Goal: Use online tool/utility: Utilize a website feature to perform a specific function

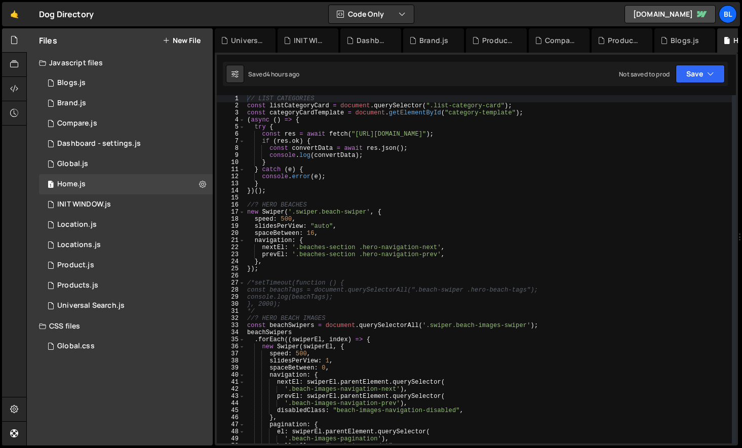
click at [270, 193] on div "// LIST CATEGORIES const listCategoryCard = document . querySelector ( ".list-c…" at bounding box center [488, 276] width 487 height 363
type textarea "})();"
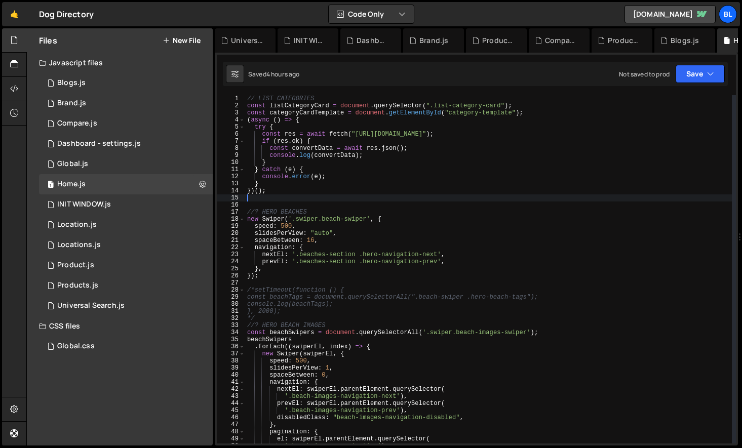
paste textarea "{{first(map(1.`__IMTHEADERS__`; "value"; "name"; "origin"))}}"
click at [430, 158] on div "// LIST CATEGORIES const listCategoryCard = document . querySelector ( ".list-c…" at bounding box center [488, 276] width 487 height 363
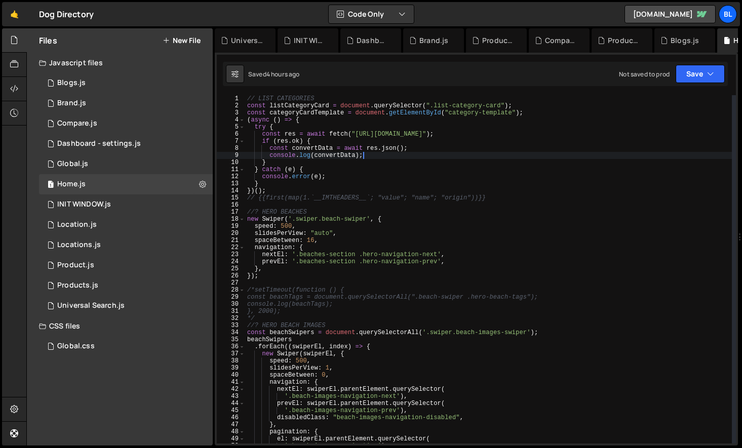
click at [269, 96] on div "// LIST CATEGORIES const listCategoryCard = document . querySelector ( ".list-c…" at bounding box center [488, 276] width 487 height 363
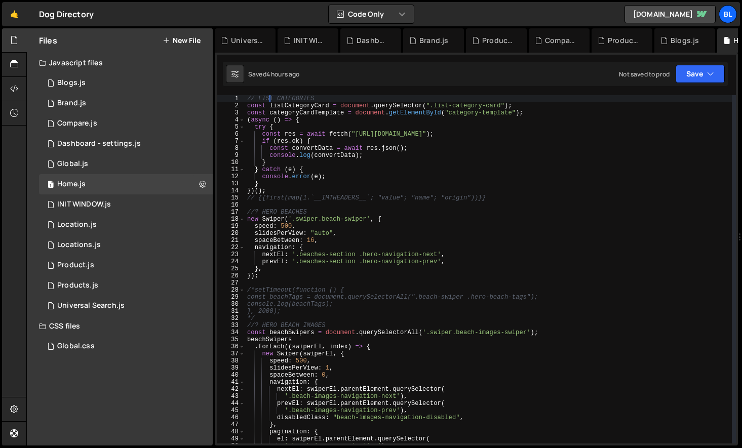
click at [272, 101] on div "// LIST CATEGORIES const listCategoryCard = document . querySelector ( ".list-c…" at bounding box center [488, 276] width 487 height 363
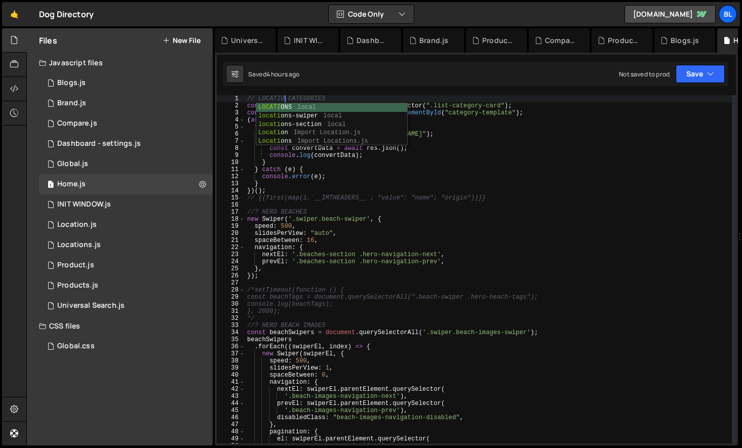
scroll to position [0, 3]
click at [479, 173] on div "// LOCATION CATEGORIES const listCategoryCard = document . querySelector ( ".li…" at bounding box center [488, 276] width 487 height 363
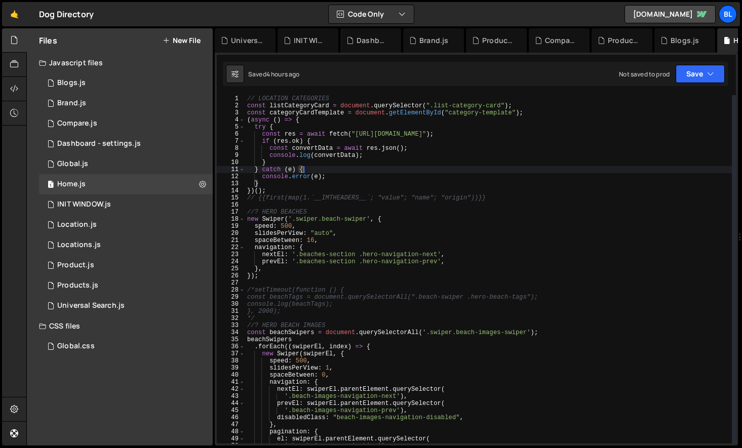
click at [548, 130] on div "// LOCATION CATEGORIES const listCategoryCard = document . querySelector ( ".li…" at bounding box center [488, 276] width 487 height 363
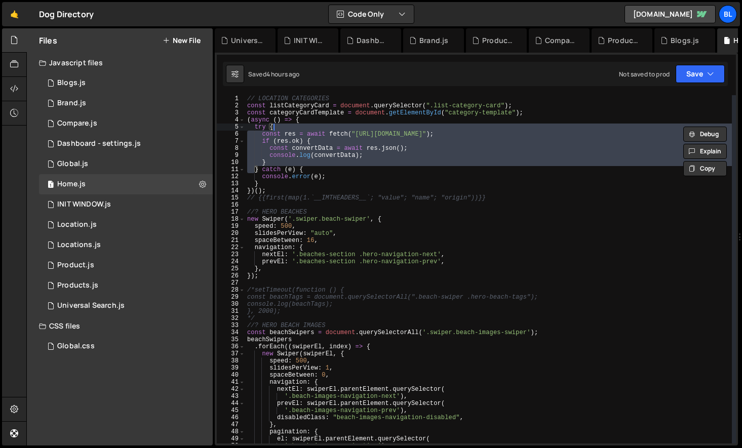
click at [534, 132] on div "// LOCATION CATEGORIES const listCategoryCard = document . querySelector ( ".li…" at bounding box center [488, 276] width 487 height 363
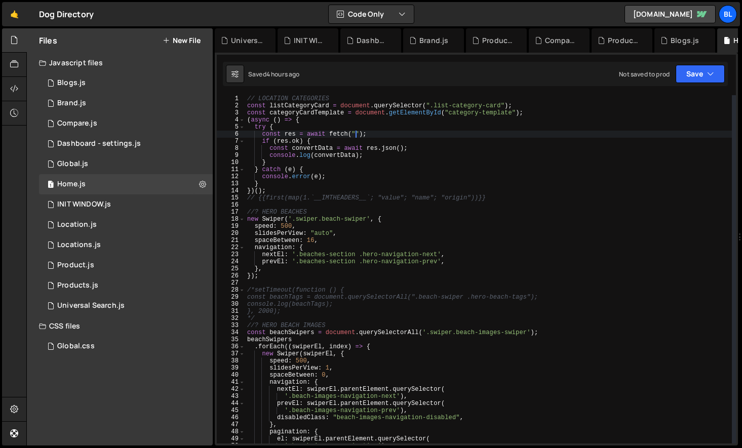
paste textarea "[URL][DOMAIN_NAME]"
click at [512, 174] on div "// LOCATION CATEGORIES const listCategoryCard = document . querySelector ( ".li…" at bounding box center [488, 276] width 487 height 363
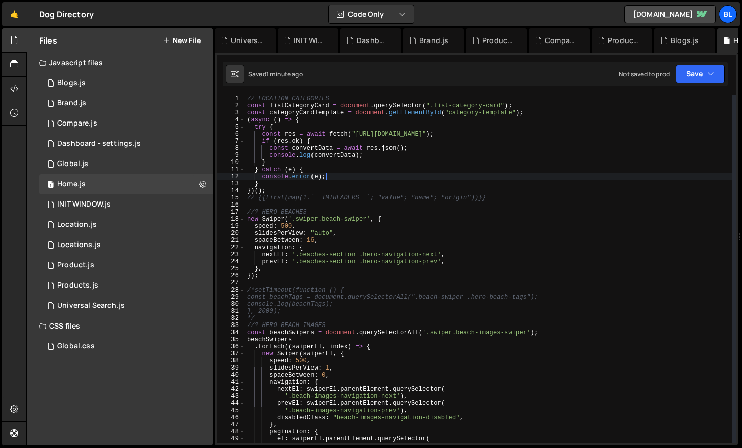
click at [302, 201] on div "// LOCATION CATEGORIES const listCategoryCard = document . querySelector ( ".li…" at bounding box center [488, 276] width 487 height 363
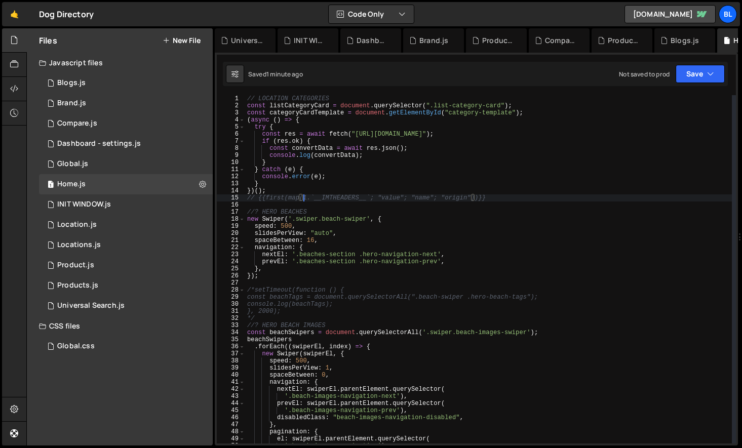
click at [312, 195] on div "// LOCATION CATEGORIES const listCategoryCard = document . querySelector ( ".li…" at bounding box center [488, 276] width 487 height 363
click at [272, 188] on div "// LOCATION CATEGORIES const listCategoryCard = document . querySelector ( ".li…" at bounding box center [488, 276] width 487 height 363
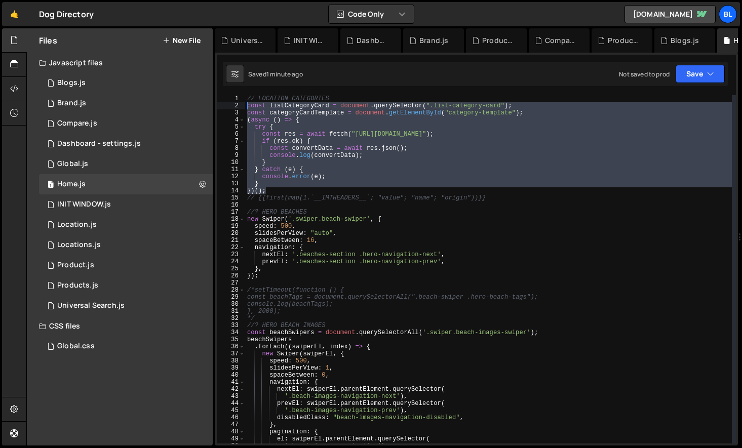
drag, startPoint x: 272, startPoint y: 188, endPoint x: 239, endPoint y: 103, distance: 91.6
click at [239, 103] on div "})(); 1 2 3 4 5 6 7 8 9 10 11 12 13 14 15 16 17 18 19 20 21 22 23 24 25 26 27 2…" at bounding box center [476, 269] width 519 height 349
click at [334, 108] on div "// LOCATION CATEGORIES const listCategoryCard = document . querySelector ( ".li…" at bounding box center [488, 276] width 487 height 363
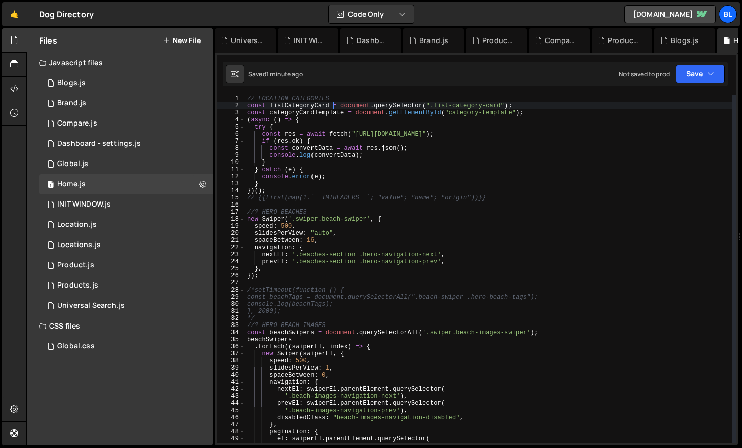
click at [441, 104] on div "// LOCATION CATEGORIES const listCategoryCard = document . querySelector ( ".li…" at bounding box center [488, 276] width 487 height 363
paste textarea "list-location-category-card"
click at [449, 115] on div "// LOCATION CATEGORIES const listCategoryCard = document . querySelector ( ".li…" at bounding box center [488, 276] width 487 height 363
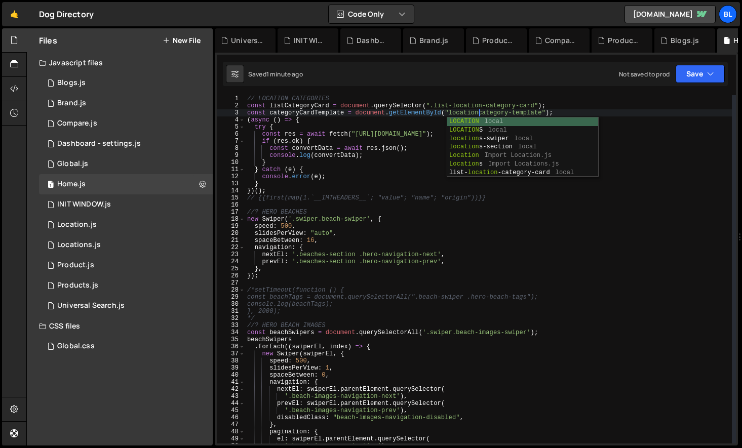
scroll to position [0, 19]
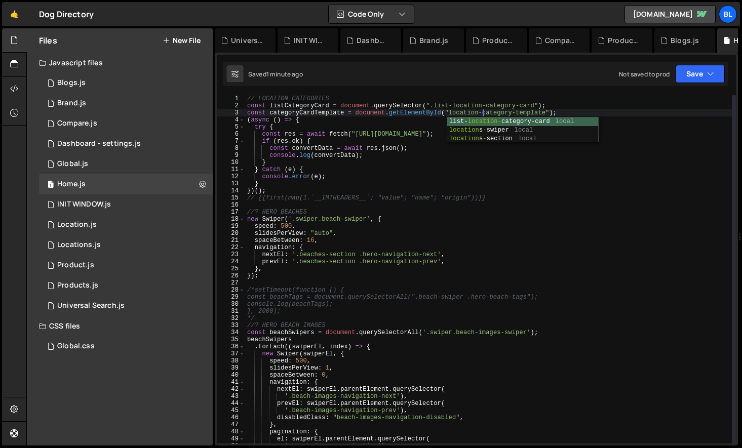
click at [295, 108] on div "// LOCATION CATEGORIES const listCategoryCard = document . querySelector ( ".li…" at bounding box center [488, 276] width 487 height 363
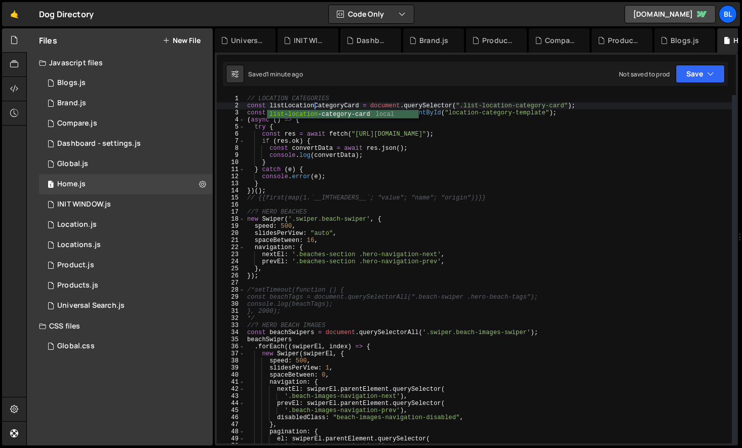
scroll to position [0, 6]
click at [299, 112] on div "// LOCATION CATEGORIES const listLocationCategoryCard = document . querySelecto…" at bounding box center [488, 276] width 487 height 363
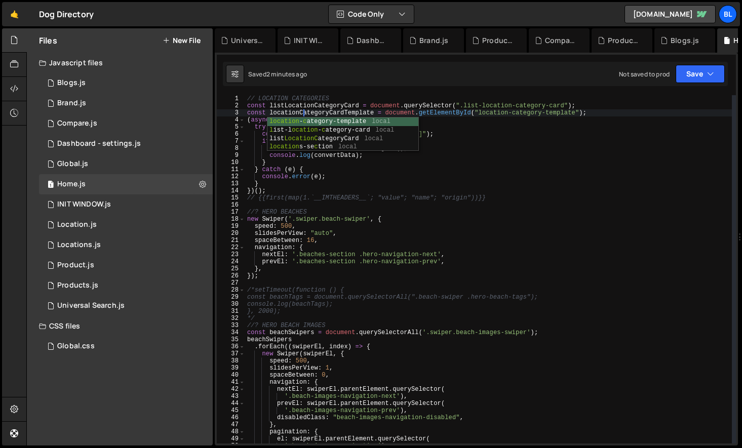
click at [440, 193] on div "// LOCATION CATEGORIES const listLocationCategoryCard = document . querySelecto…" at bounding box center [488, 276] width 487 height 363
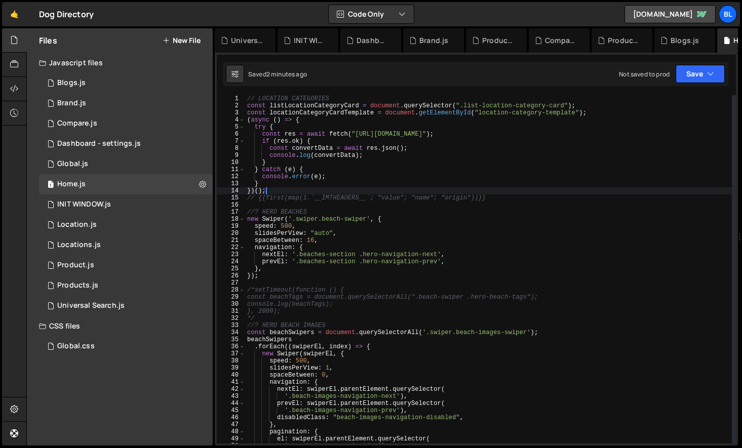
click at [336, 163] on div "// LOCATION CATEGORIES const listLocationCategoryCard = document . querySelecto…" at bounding box center [488, 276] width 487 height 363
click at [338, 182] on div "// LOCATION CATEGORIES const listLocationCategoryCard = document . querySelecto…" at bounding box center [488, 276] width 487 height 363
click at [281, 190] on div "// LOCATION CATEGORIES const listLocationCategoryCard = document . querySelecto…" at bounding box center [488, 276] width 487 height 363
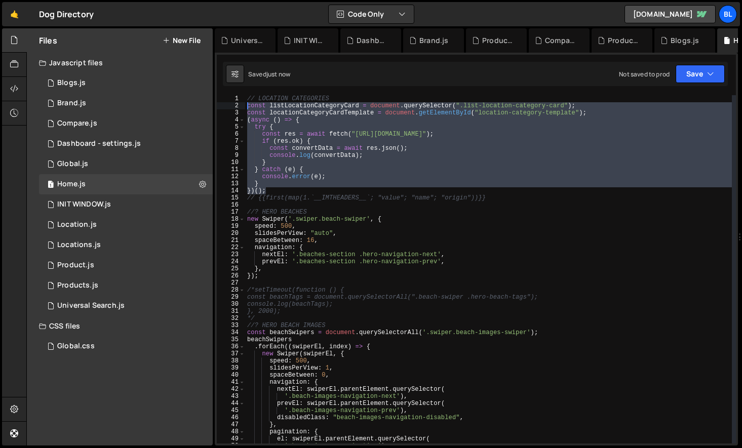
drag, startPoint x: 281, startPoint y: 190, endPoint x: 242, endPoint y: 103, distance: 94.8
click at [242, 103] on div "})(); 1 2 3 4 5 6 7 8 9 10 11 12 13 14 15 16 17 18 19 20 21 22 23 24 25 26 27 2…" at bounding box center [476, 269] width 519 height 349
click at [273, 153] on div "// LOCATION CATEGORIES const listLocationCategoryCard = document . querySelecto…" at bounding box center [488, 276] width 487 height 363
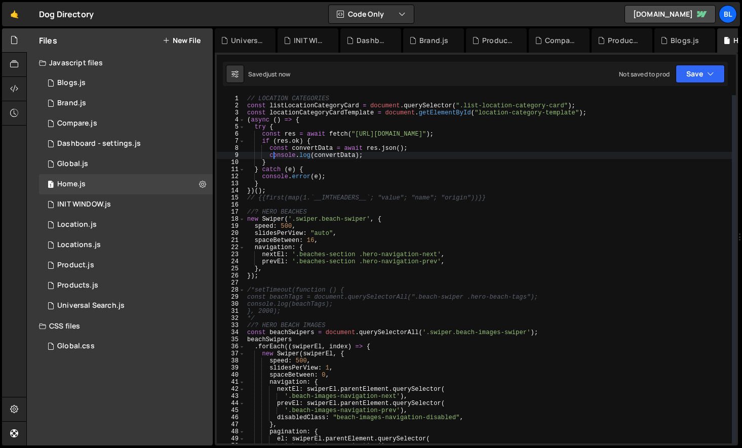
click at [267, 193] on div "// LOCATION CATEGORIES const listLocationCategoryCard = document . querySelecto…" at bounding box center [488, 276] width 487 height 363
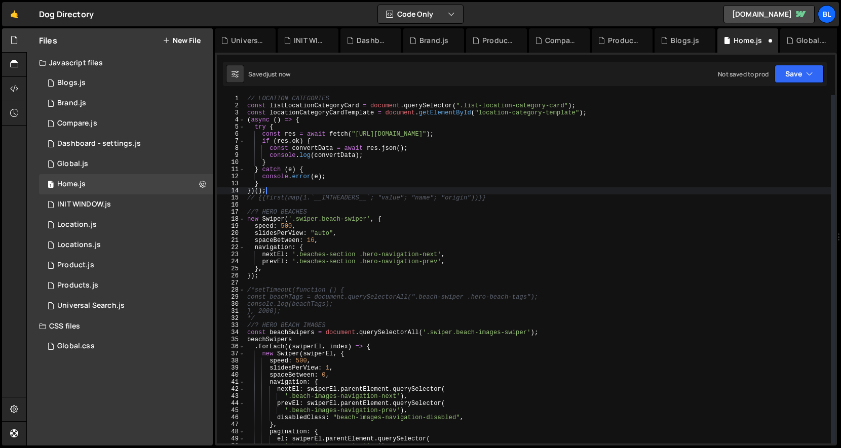
click at [392, 192] on div "// LOCATION CATEGORIES const listLocationCategoryCard = document . querySelecto…" at bounding box center [538, 276] width 586 height 363
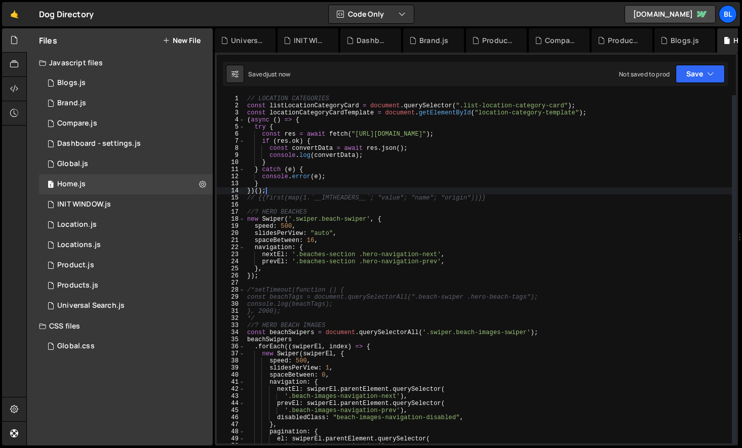
click at [346, 166] on div "// LOCATION CATEGORIES const listLocationCategoryCard = document . querySelecto…" at bounding box center [488, 276] width 487 height 363
click at [314, 151] on div "// LOCATION CATEGORIES const listLocationCategoryCard = document . querySelecto…" at bounding box center [488, 276] width 487 height 363
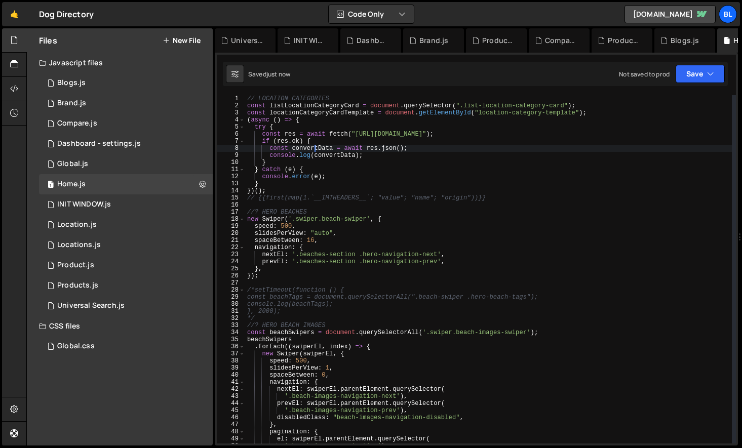
click at [314, 151] on div "// LOCATION CATEGORIES const listLocationCategoryCard = document . querySelecto…" at bounding box center [488, 276] width 487 height 363
click at [276, 186] on div "// LOCATION CATEGORIES const listLocationCategoryCard = document . querySelecto…" at bounding box center [488, 276] width 487 height 363
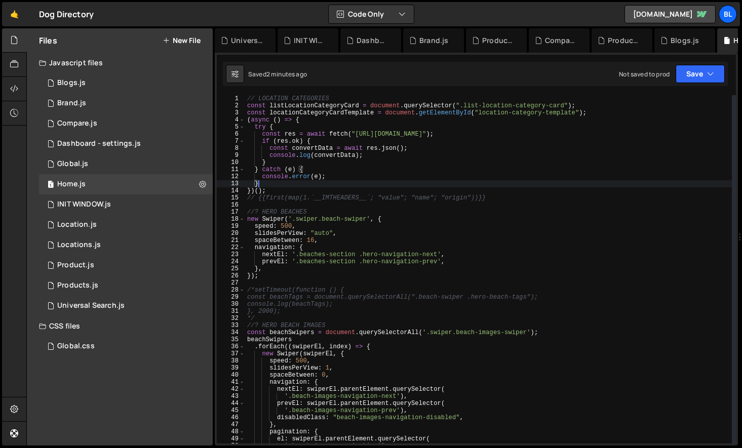
click at [305, 146] on div "// LOCATION CATEGORIES const listLocationCategoryCard = document . querySelecto…" at bounding box center [488, 276] width 487 height 363
type textarea "const convertData = await res.json();"
click at [305, 146] on div "// LOCATION CATEGORIES const listLocationCategoryCard = document . querySelecto…" at bounding box center [488, 276] width 487 height 363
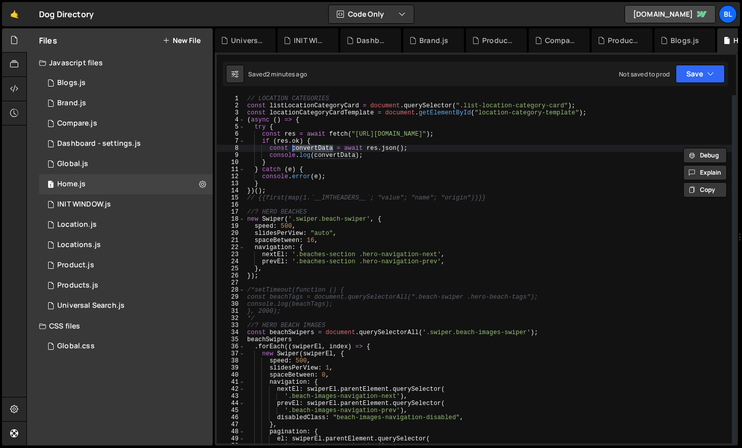
click at [423, 149] on div "// LOCATION CATEGORIES const listLocationCategoryCard = document . querySelecto…" at bounding box center [488, 276] width 487 height 363
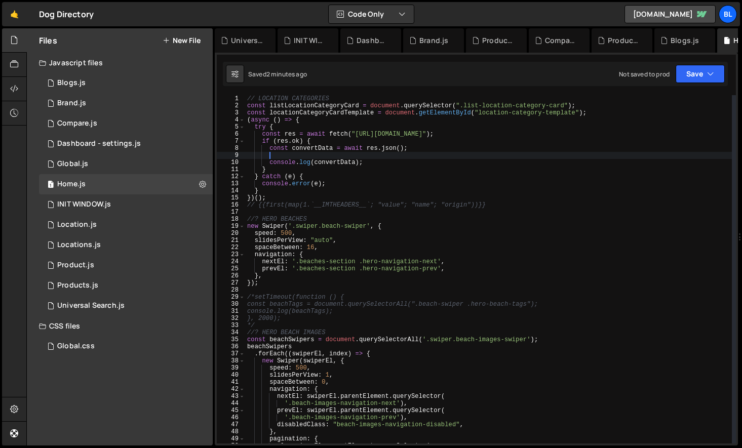
type textarea "f"
paste textarea "convertData"
type textarea "console.log(convertData);"
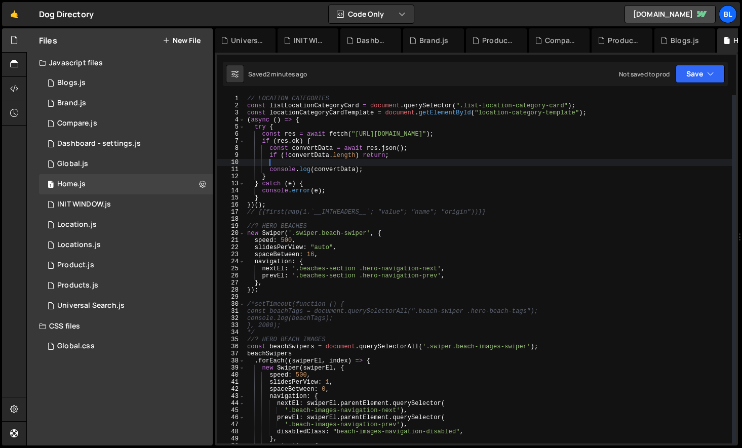
scroll to position [0, 1]
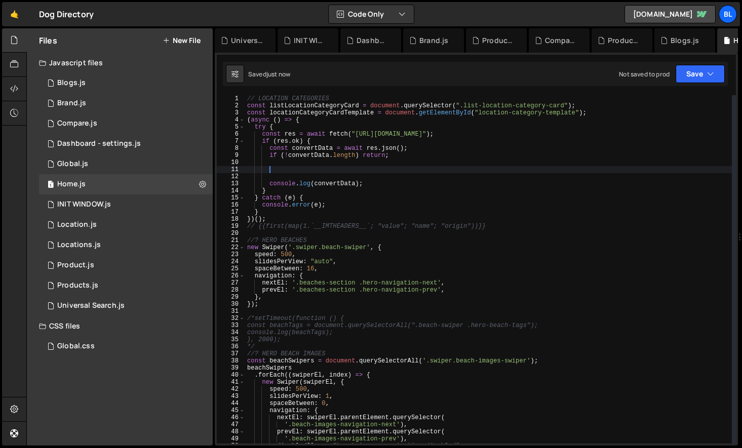
click at [391, 179] on div "// LOCATION CATEGORIES const listLocationCategoryCard = document . querySelecto…" at bounding box center [488, 276] width 487 height 363
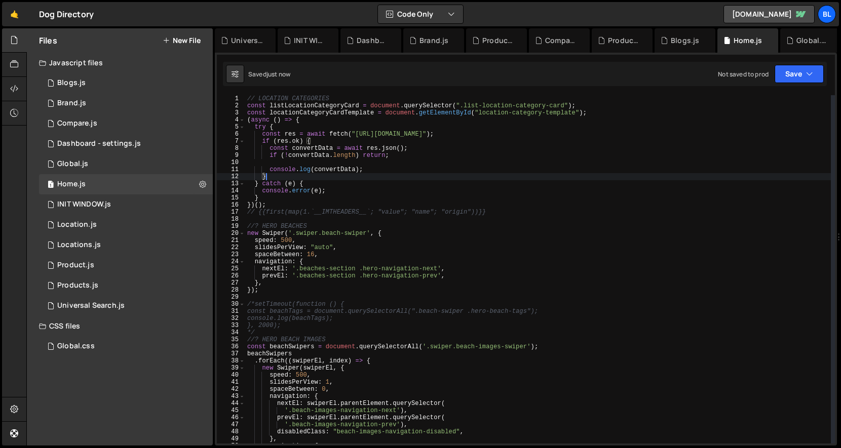
click at [314, 211] on div "// LOCATION CATEGORIES const listLocationCategoryCard = document . querySelecto…" at bounding box center [538, 276] width 586 height 363
click at [298, 210] on div "// LOCATION CATEGORIES const listLocationCategoryCard = document . querySelecto…" at bounding box center [538, 276] width 586 height 363
click at [301, 201] on div "// LOCATION CATEGORIES const listLocationCategoryCard = document . querySelecto…" at bounding box center [538, 276] width 586 height 363
click at [279, 206] on div "// LOCATION CATEGORIES const listLocationCategoryCard = document . querySelecto…" at bounding box center [538, 276] width 586 height 363
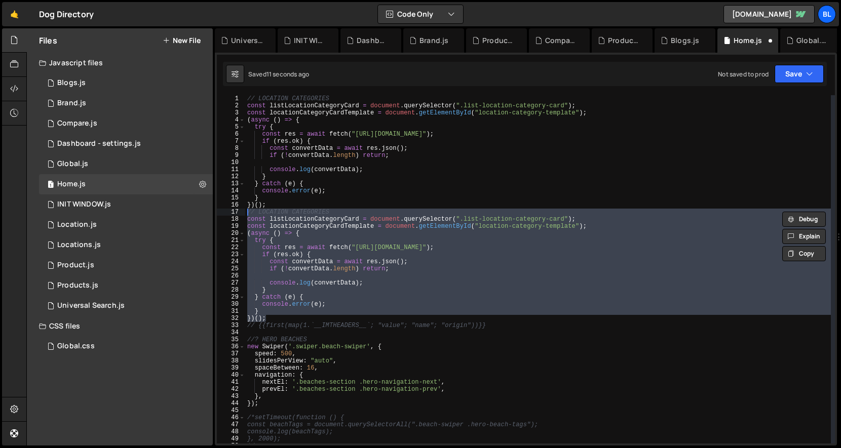
drag, startPoint x: 279, startPoint y: 206, endPoint x: 241, endPoint y: 97, distance: 115.7
click at [241, 97] on div "// LOCATION CATEGORIES const listLocationCategoryCard = document.querySelector(…" at bounding box center [526, 269] width 618 height 349
click at [305, 202] on div "// LOCATION CATEGORIES const listLocationCategoryCard = document . querySelecto…" at bounding box center [538, 276] width 586 height 363
type textarea "})();"
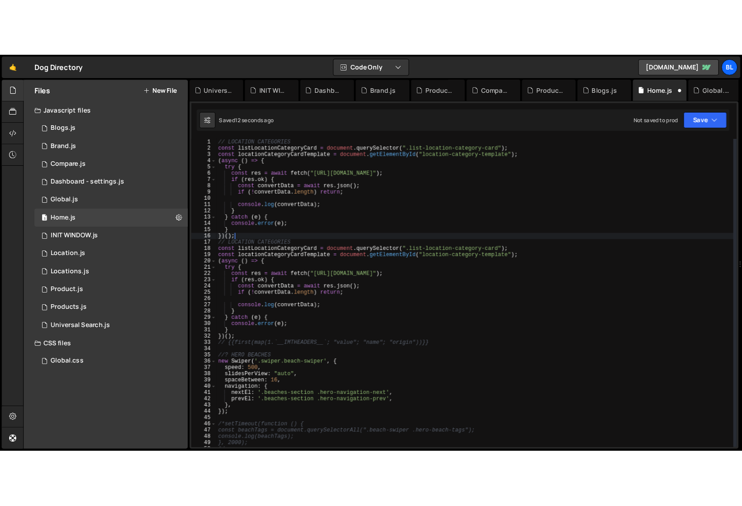
scroll to position [0, 0]
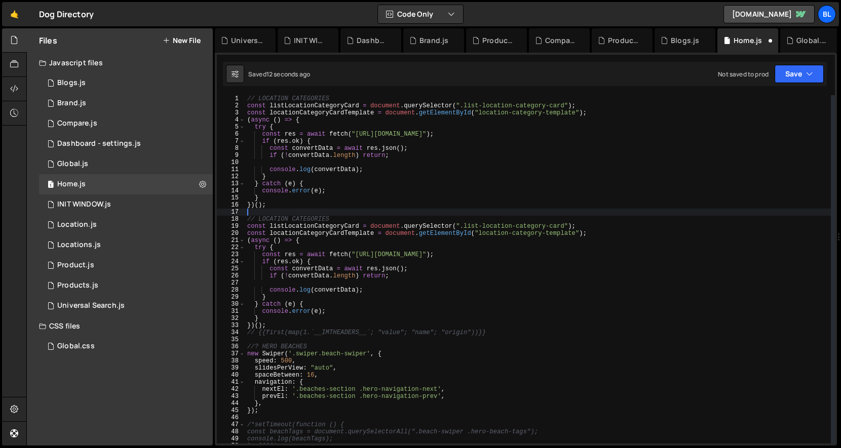
click at [285, 218] on div "// LOCATION CATEGORIES const listLocationCategoryCard = document . querySelecto…" at bounding box center [538, 276] width 586 height 363
click at [329, 219] on div "// LOCATION CATEGORIES const listLocationCategoryCard = document . querySelecto…" at bounding box center [538, 276] width 586 height 363
click at [327, 219] on div "// LOCATION CATEGORIES const listLocationCategoryCard = document . querySelecto…" at bounding box center [538, 276] width 586 height 363
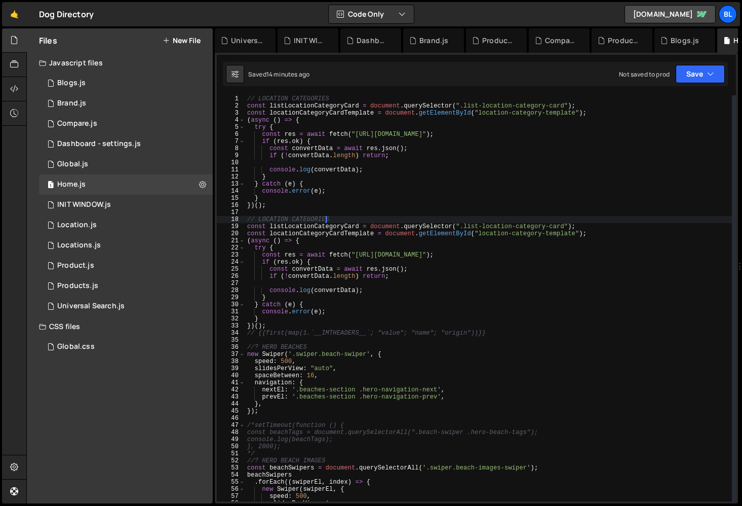
click at [309, 299] on div "// LOCATION CATEGORIES const listLocationCategoryCard = document . querySelecto…" at bounding box center [488, 305] width 487 height 420
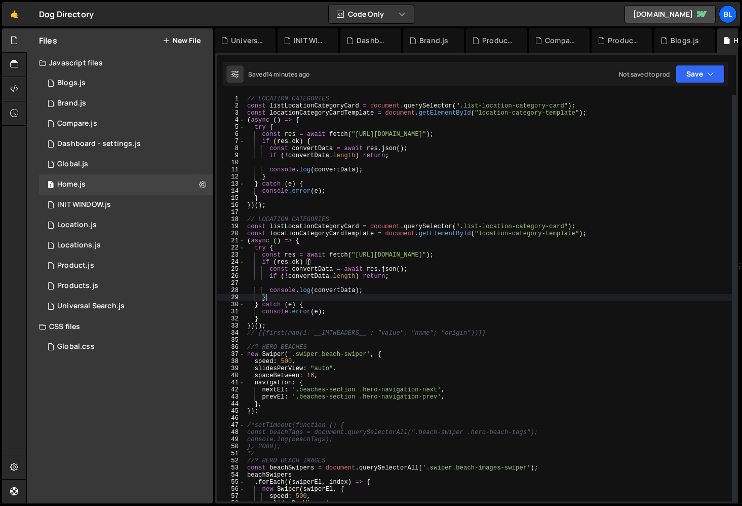
click at [294, 314] on div "// LOCATION CATEGORIES const listLocationCategoryCard = document . querySelecto…" at bounding box center [488, 305] width 487 height 420
type textarea "console.error(e);"
click at [112, 157] on div "1 Global.js 0" at bounding box center [126, 164] width 174 height 20
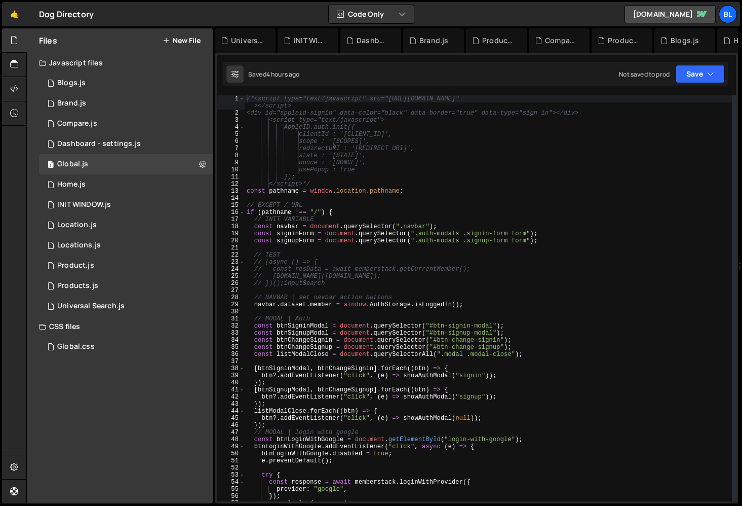
scroll to position [15758, 0]
click at [325, 233] on div "/*<script type="text/javascript" src="[URL][DOMAIN_NAME]" ></script> <div id="a…" at bounding box center [488, 308] width 487 height 427
type textarea "const signinForm = document.querySelector(".auth-modals .signin-form form");"
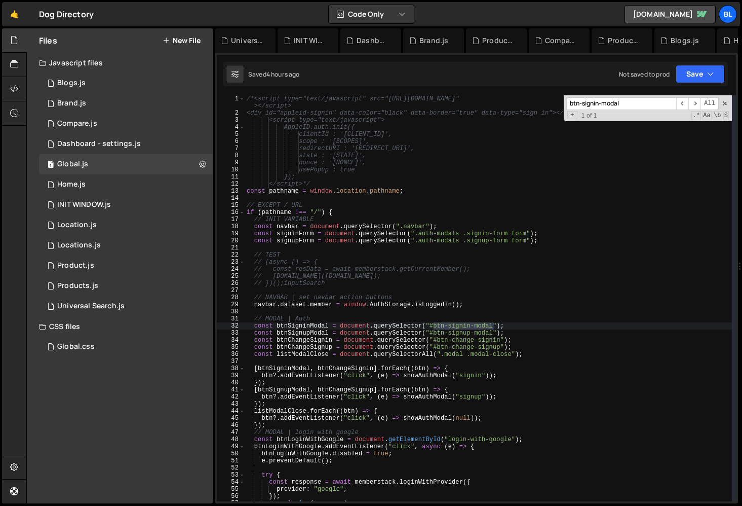
type input "btn-signin-modal"
click at [299, 320] on div "/*<script type="text/javascript" src="[URL][DOMAIN_NAME]" ></script> <div id="a…" at bounding box center [488, 308] width 487 height 427
click at [292, 328] on div "/*<script type="text/javascript" src="[URL][DOMAIN_NAME]" ></script> <div id="a…" at bounding box center [488, 308] width 487 height 427
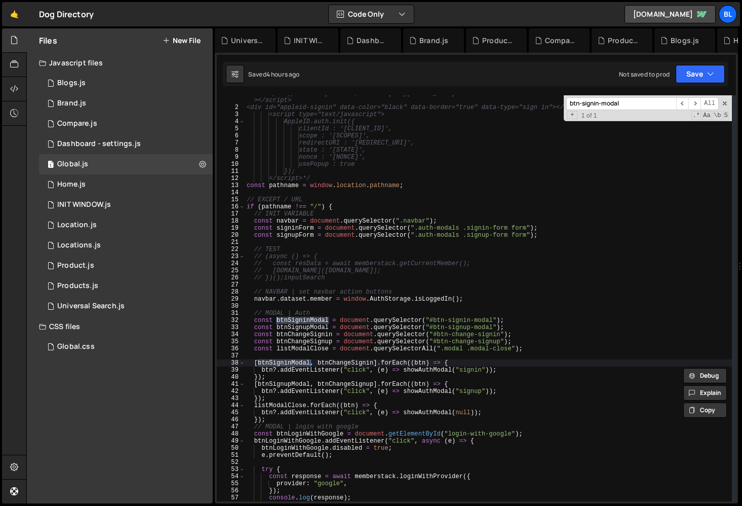
scroll to position [16, 0]
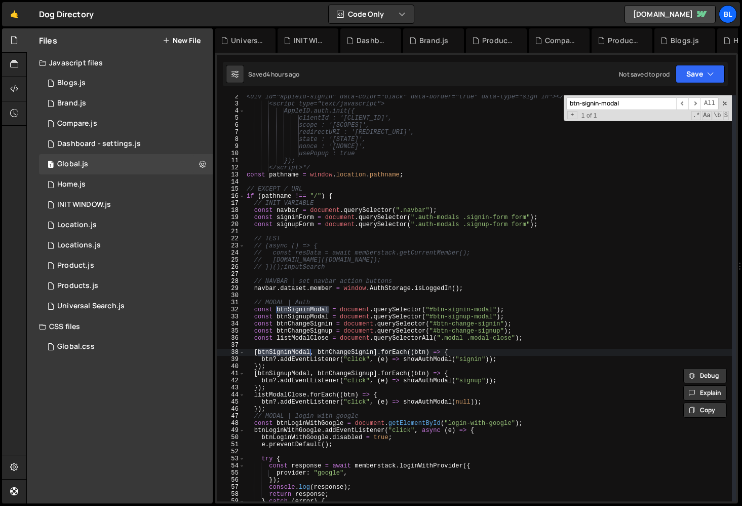
click at [426, 360] on div "<div id="appleid-signin" data-color="black" data-border="true" data-type="sign …" at bounding box center [488, 303] width 487 height 420
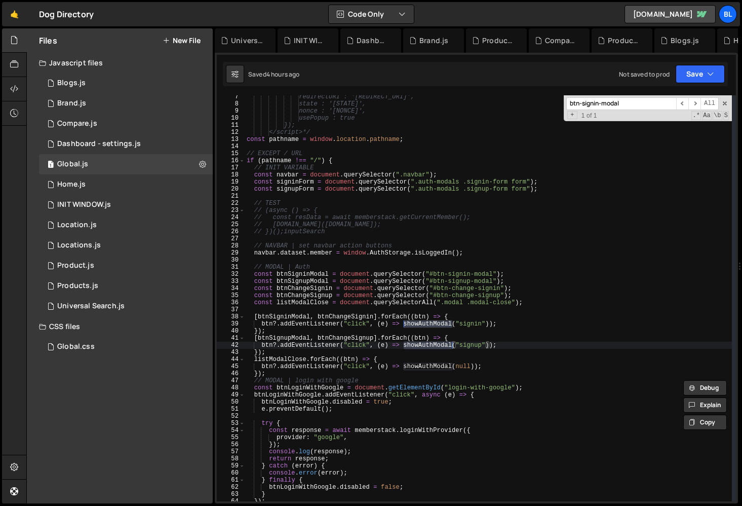
scroll to position [52, 0]
click at [312, 274] on div "redirectURI : '[REDIRECT_URI]', state : '[STATE]', nonce : '[NONCE]', usePopup …" at bounding box center [488, 303] width 487 height 420
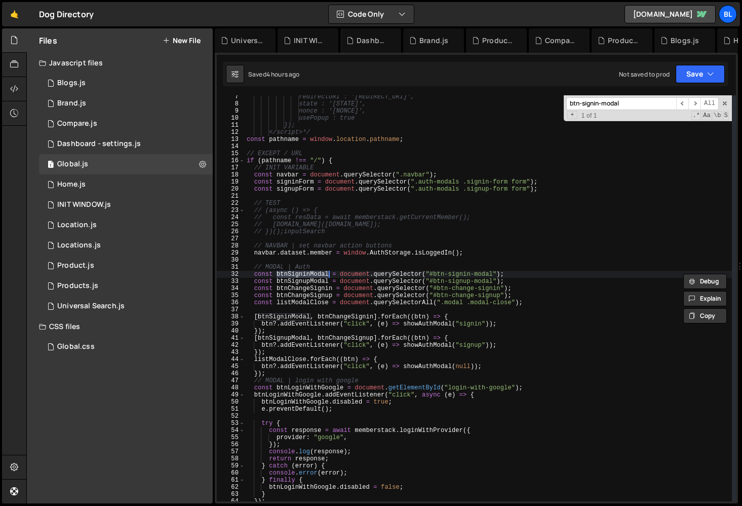
click at [380, 305] on div "redirectURI : '[REDIRECT_URI]', state : '[STATE]', nonce : '[NONCE]', usePopup …" at bounding box center [488, 303] width 487 height 420
type textarea "const listModalClose = document.querySelectorAll(".modal .modal-close");"
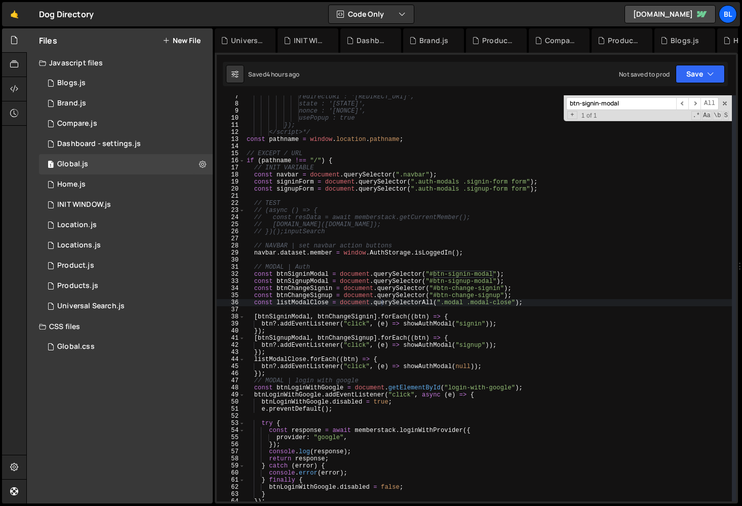
paste input "login-with-apple"
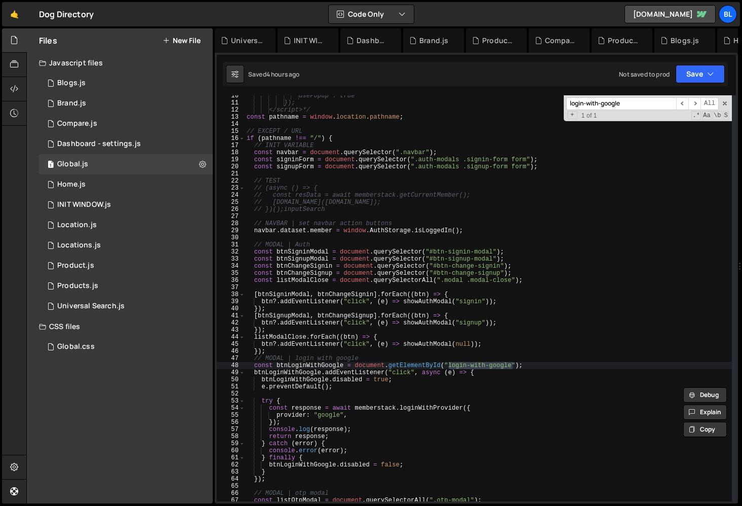
type input "login-with-google"
click at [304, 368] on div "usePopup : true }); </script>*/ const pathname = window . location . pathname ;…" at bounding box center [488, 302] width 487 height 420
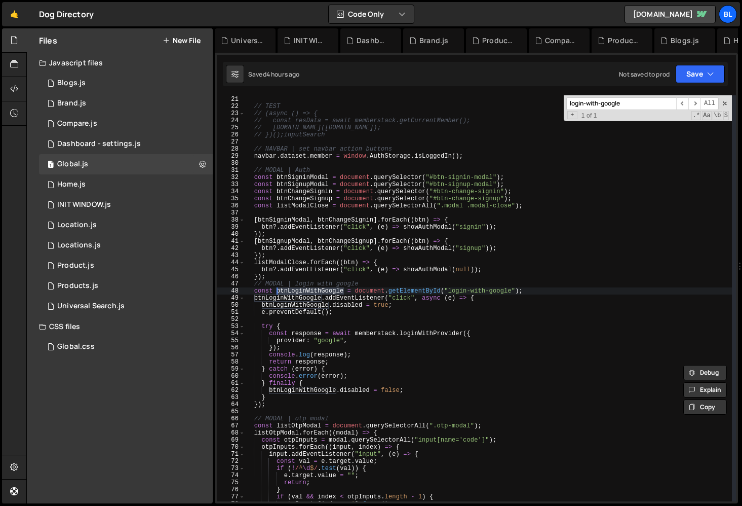
scroll to position [148, 0]
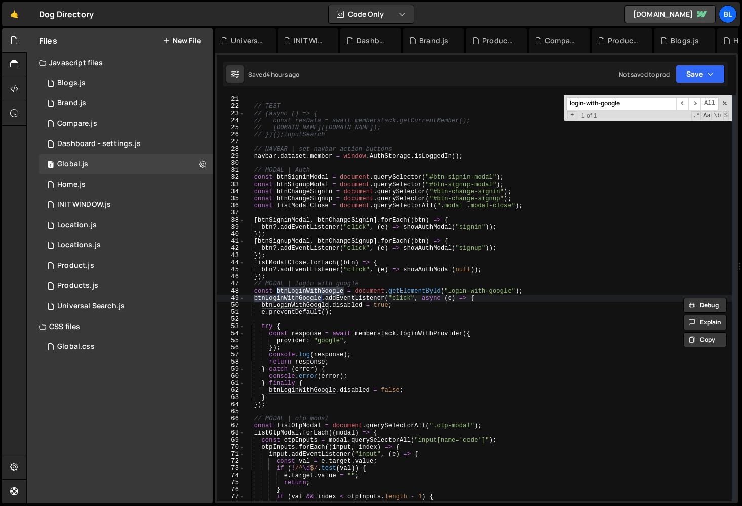
click at [359, 365] on div "const signupForm = document . querySelector ( ".auth-modals .signup-form form" …" at bounding box center [488, 299] width 487 height 420
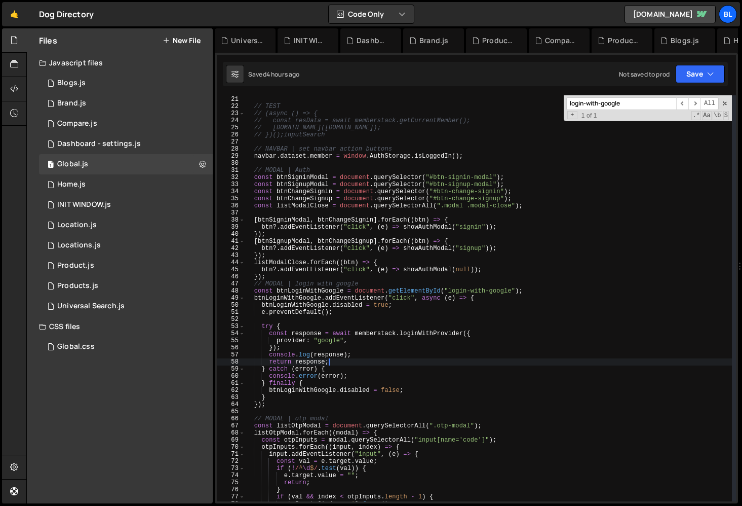
click at [428, 336] on div "const signupForm = document . querySelector ( ".auth-modals .signup-form form" …" at bounding box center [488, 299] width 487 height 420
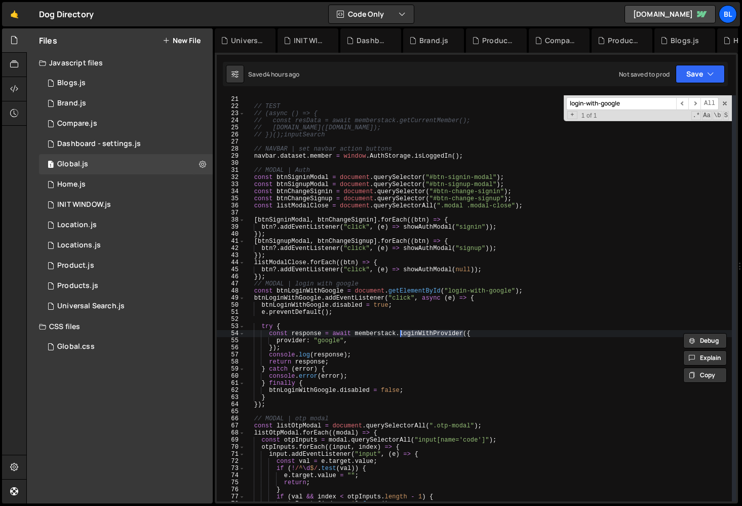
click at [394, 353] on div "const signupForm = document . querySelector ( ".auth-modals .signup-form form" …" at bounding box center [488, 299] width 487 height 420
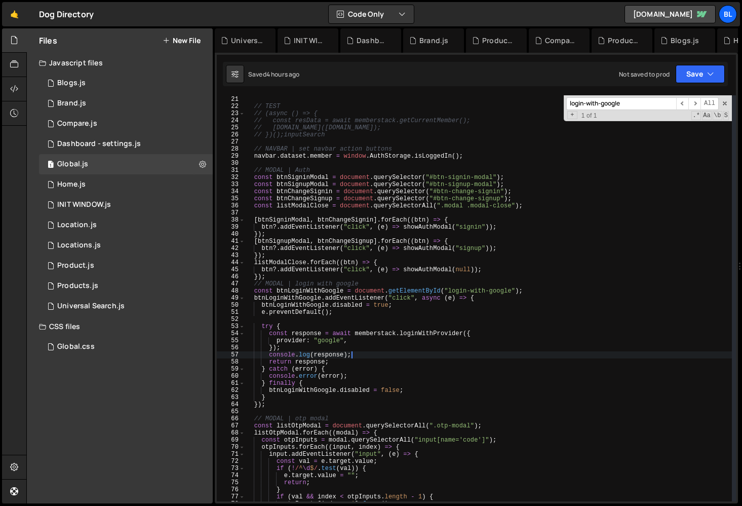
click at [378, 336] on div "const signupForm = document . querySelector ( ".auth-modals .signup-form form" …" at bounding box center [488, 299] width 487 height 420
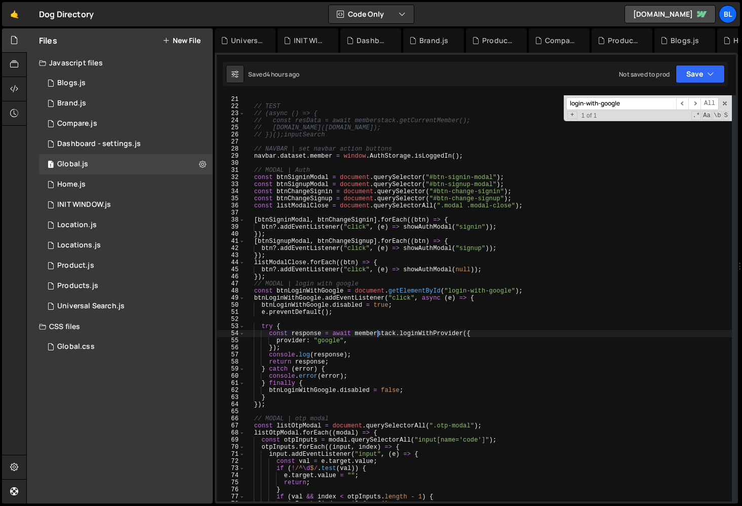
click at [378, 336] on div "const signupForm = document . querySelector ( ".auth-modals .signup-form form" …" at bounding box center [488, 299] width 487 height 420
click at [348, 377] on div "const signupForm = document . querySelector ( ".auth-modals .signup-form form" …" at bounding box center [488, 299] width 487 height 420
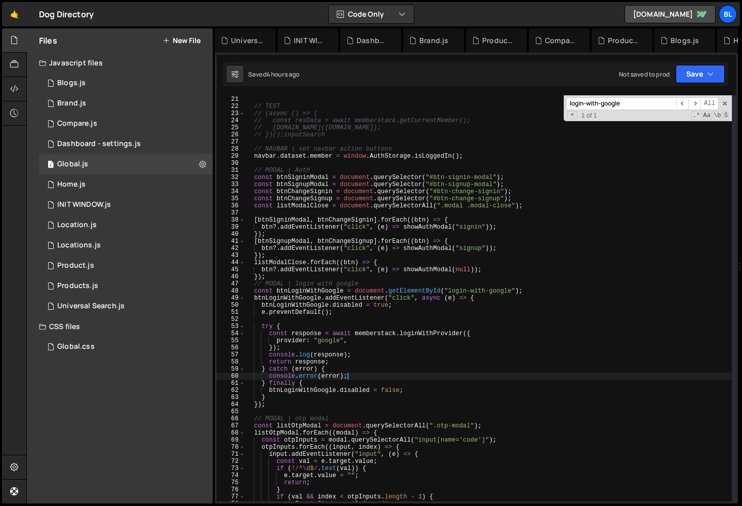
click at [432, 335] on div "const signupForm = document . querySelector ( ".auth-modals .signup-form form" …" at bounding box center [488, 299] width 487 height 420
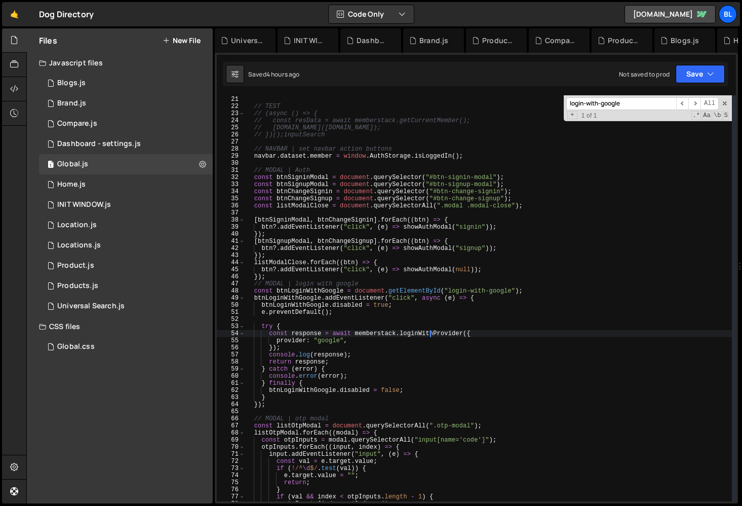
click at [432, 335] on div "const signupForm = document . querySelector ( ".auth-modals .signup-form form" …" at bounding box center [488, 299] width 487 height 420
click at [358, 351] on div "const signupForm = document . querySelector ( ".auth-modals .signup-form form" …" at bounding box center [488, 299] width 487 height 420
type textarea "});"
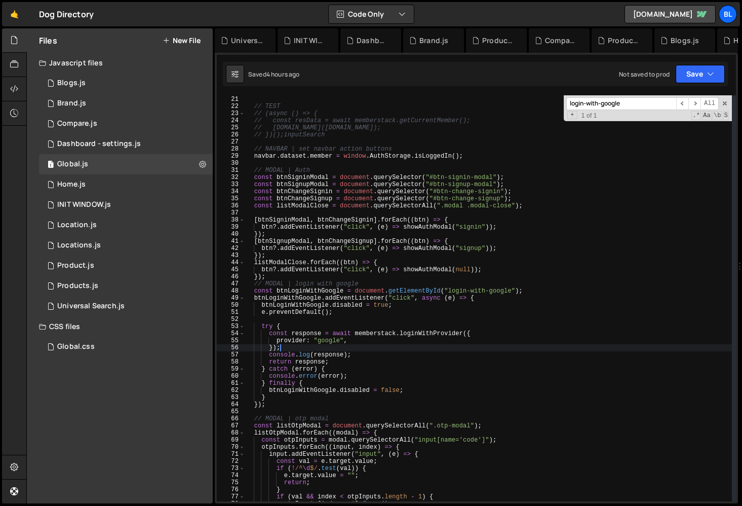
scroll to position [0, 1]
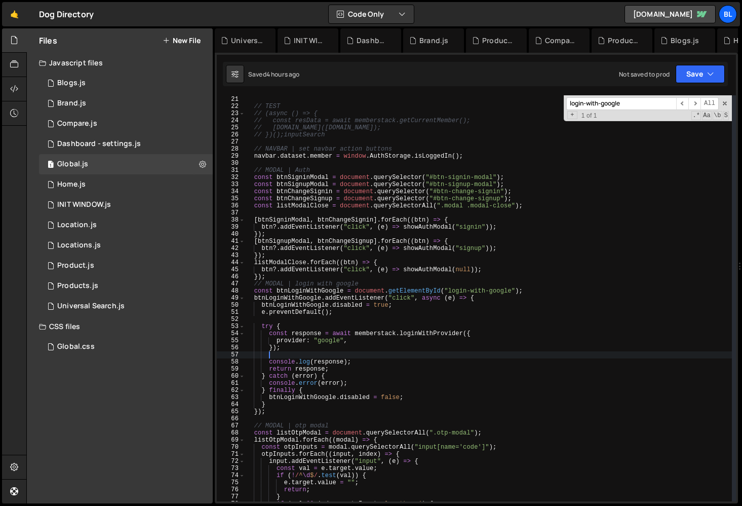
paste textarea "return response;"
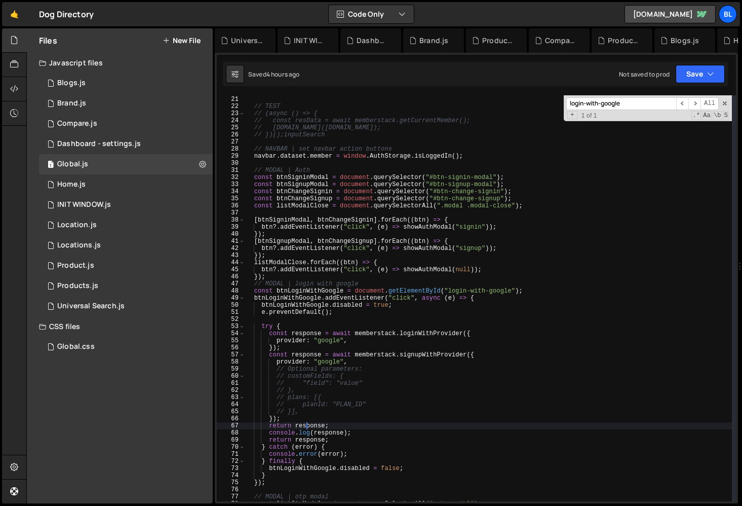
click at [333, 427] on div "const signupForm = document . querySelector ( ".auth-modals .signup-form form" …" at bounding box center [488, 299] width 487 height 420
click at [326, 421] on div "const signupForm = document . querySelector ( ".auth-modals .signup-form form" …" at bounding box center [488, 299] width 487 height 420
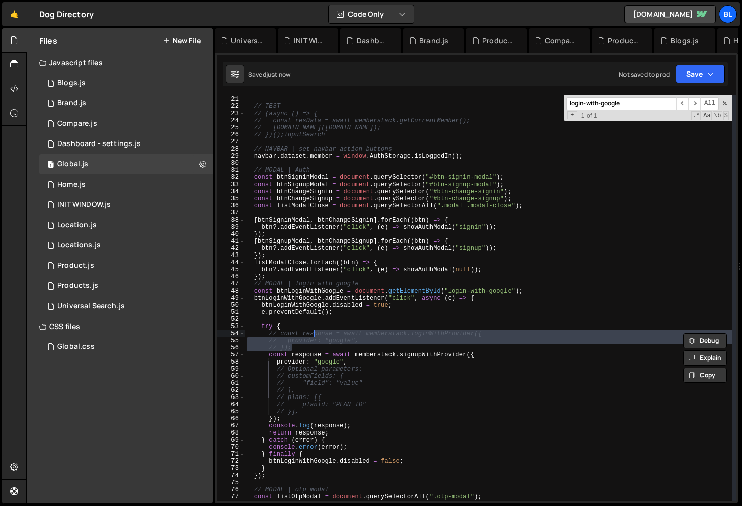
drag, startPoint x: 296, startPoint y: 347, endPoint x: 302, endPoint y: 336, distance: 12.7
click at [302, 336] on div "const signupForm = document . querySelector ( ".auth-modals .signup-form form" …" at bounding box center [488, 299] width 487 height 420
click at [385, 366] on div "const signupForm = document . querySelector ( ".auth-modals .signup-form form" …" at bounding box center [488, 299] width 487 height 420
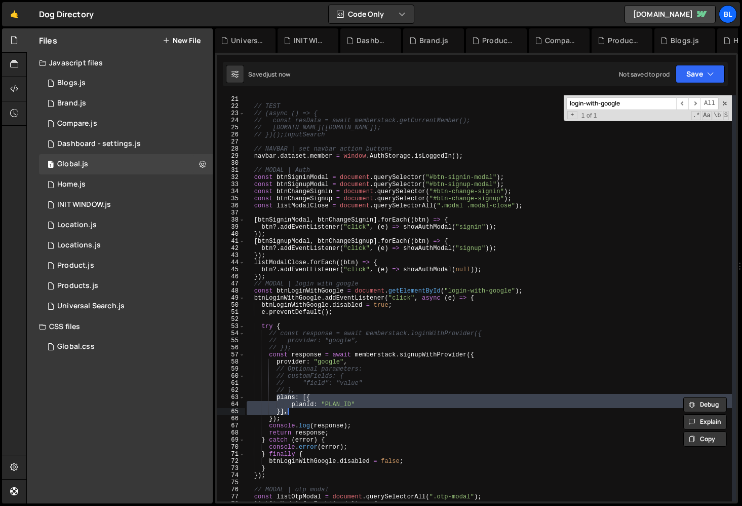
drag, startPoint x: 276, startPoint y: 399, endPoint x: 305, endPoint y: 415, distance: 33.1
click at [305, 415] on div "const signupForm = document . querySelector ( ".auth-modals .signup-form form" …" at bounding box center [488, 299] width 487 height 420
click at [327, 406] on div "const signupForm = document . querySelector ( ".auth-modals .signup-form form" …" at bounding box center [488, 299] width 487 height 420
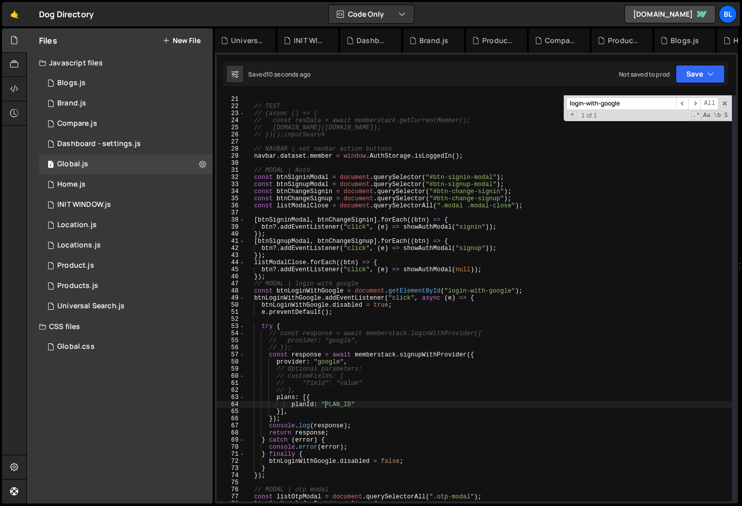
click at [309, 406] on div "const signupForm = document . querySelector ( ".auth-modals .signup-form form" …" at bounding box center [488, 299] width 487 height 420
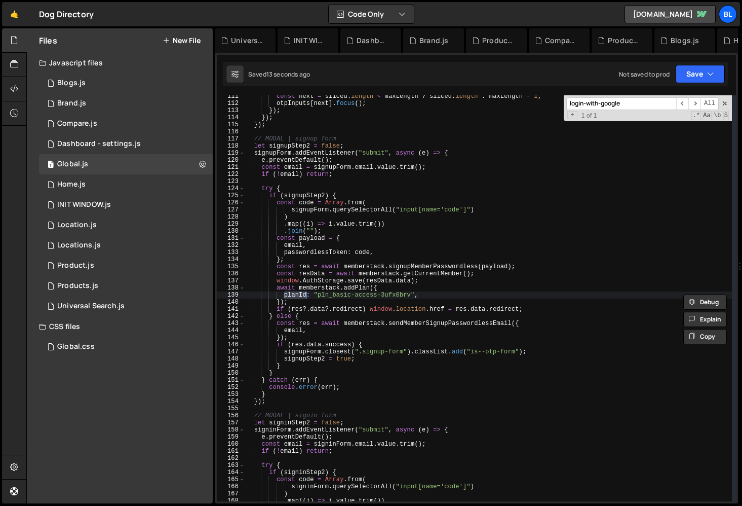
click at [295, 298] on div "const next = sliced . length < maxLength ? sliced . length : maxLength - 1 ; ot…" at bounding box center [488, 303] width 487 height 420
drag, startPoint x: 415, startPoint y: 293, endPoint x: 313, endPoint y: 297, distance: 102.9
click at [313, 297] on div "const next = sliced . length < maxLength ? sliced . length : maxLength - 1 ; ot…" at bounding box center [488, 303] width 487 height 420
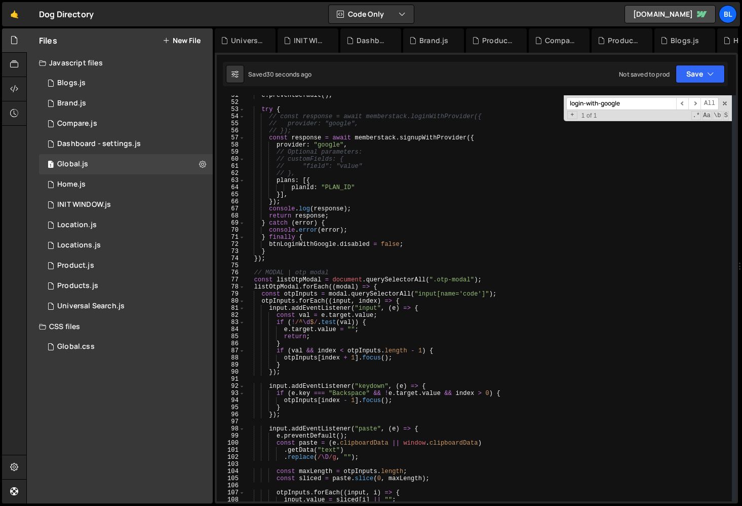
scroll to position [367, 0]
click at [344, 186] on div "e . preventDefault ( ) ; try { // const response = await memberstack.loginWithP…" at bounding box center [488, 300] width 487 height 420
paste textarea ""pln_basic-access-3ufx0brv""
click at [282, 160] on div "e . preventDefault ( ) ; try { // const response = await memberstack.loginWithP…" at bounding box center [488, 300] width 487 height 420
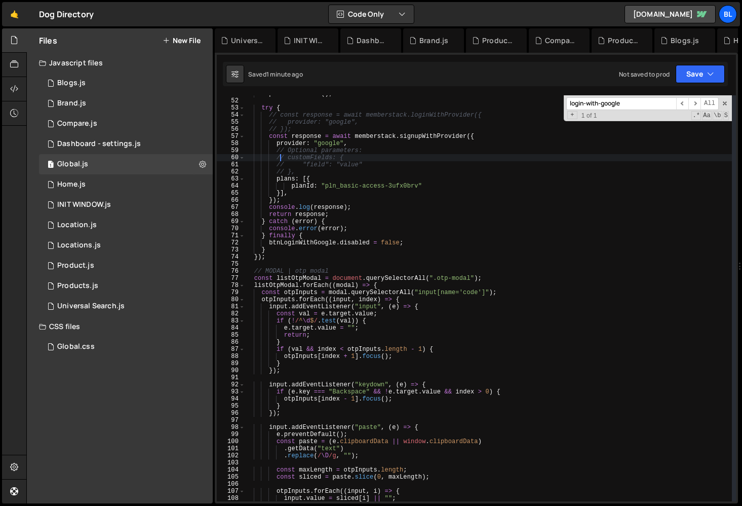
click at [326, 208] on div "e . preventDefault ( ) ; try { // const response = await memberstack.loginWithP…" at bounding box center [488, 300] width 487 height 420
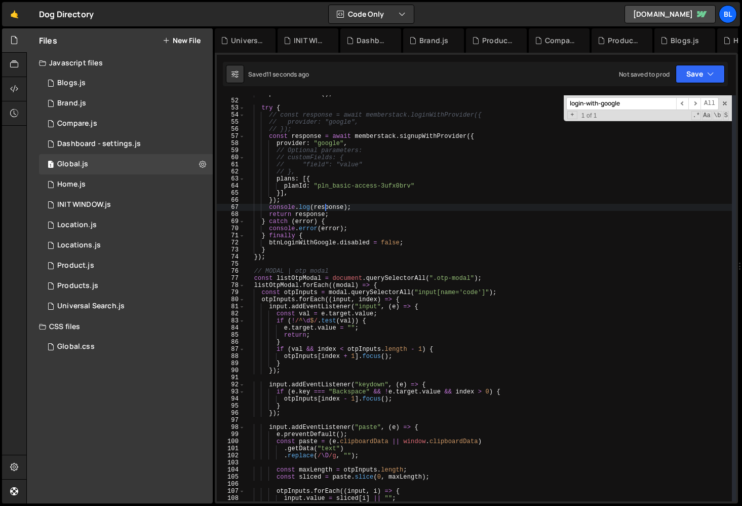
click at [339, 215] on div "e . preventDefault ( ) ; try { // const response = await memberstack.loginWithP…" at bounding box center [488, 300] width 487 height 420
type textarea "return response;"
